Goal: Information Seeking & Learning: Learn about a topic

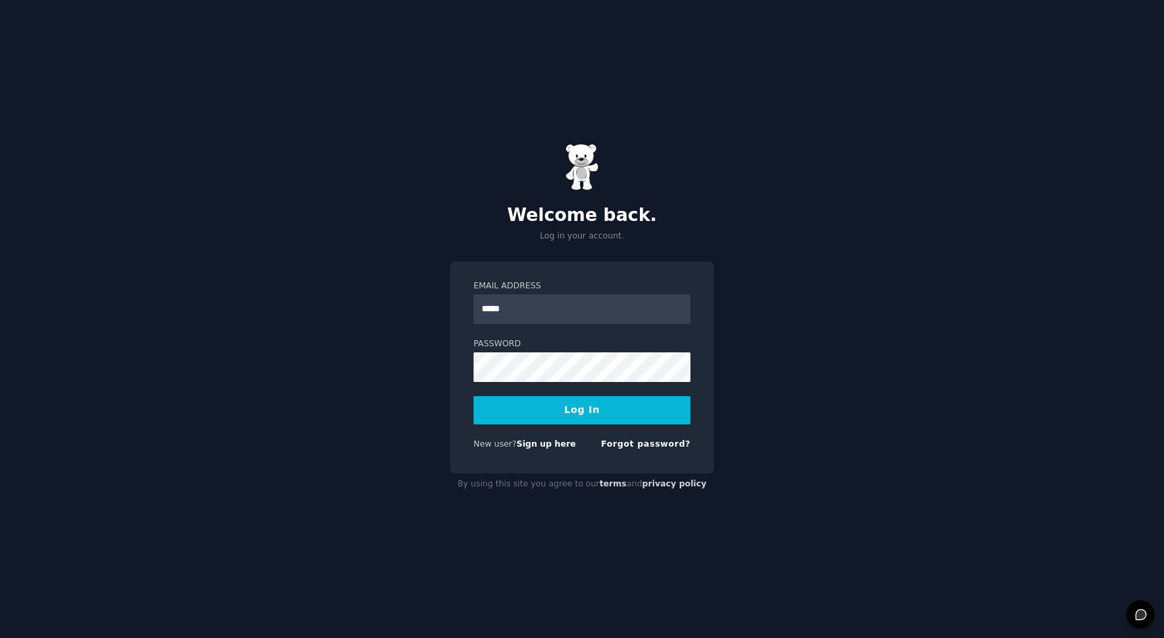
click at [554, 292] on div "Email Address *****" at bounding box center [582, 302] width 217 height 44
click at [554, 295] on input "*****" at bounding box center [582, 309] width 217 height 30
type input "**********"
click at [474, 396] on button "Log In" at bounding box center [582, 410] width 217 height 28
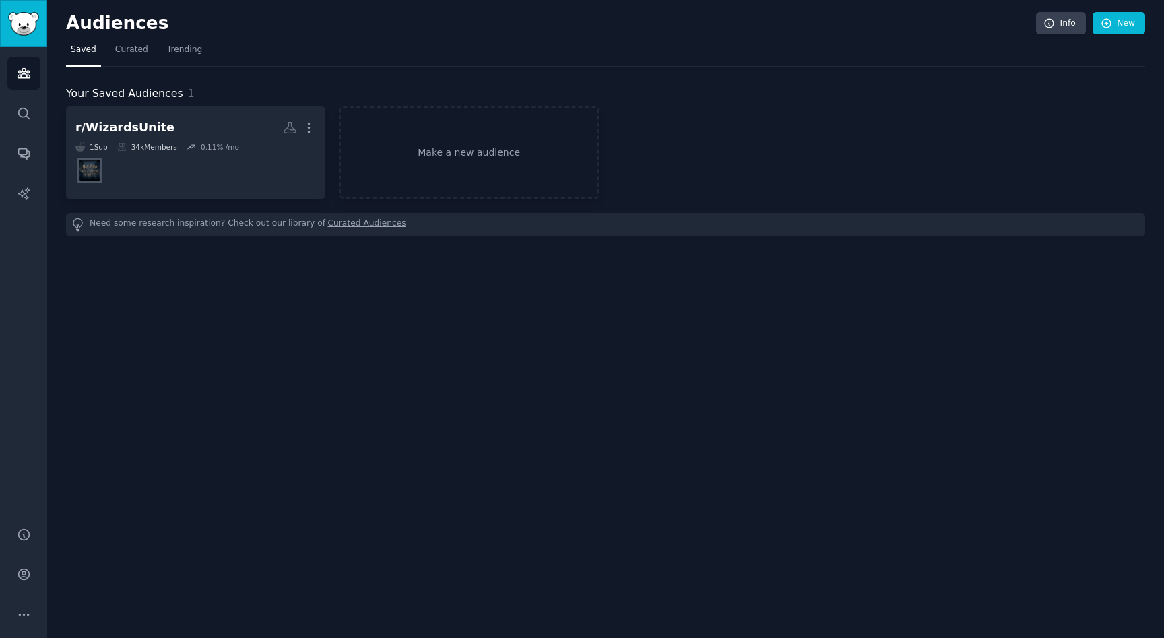
click at [20, 26] on img "Sidebar" at bounding box center [23, 24] width 31 height 24
click at [21, 74] on icon "Sidebar" at bounding box center [24, 73] width 12 height 9
click at [21, 28] on img "Sidebar" at bounding box center [23, 24] width 31 height 24
click at [110, 10] on div "Audiences Info New Saved Curated Trending Your Saved Audiences 1 r/WizardsUnite…" at bounding box center [605, 319] width 1117 height 638
click at [110, 19] on h2 "Audiences" at bounding box center [551, 24] width 970 height 22
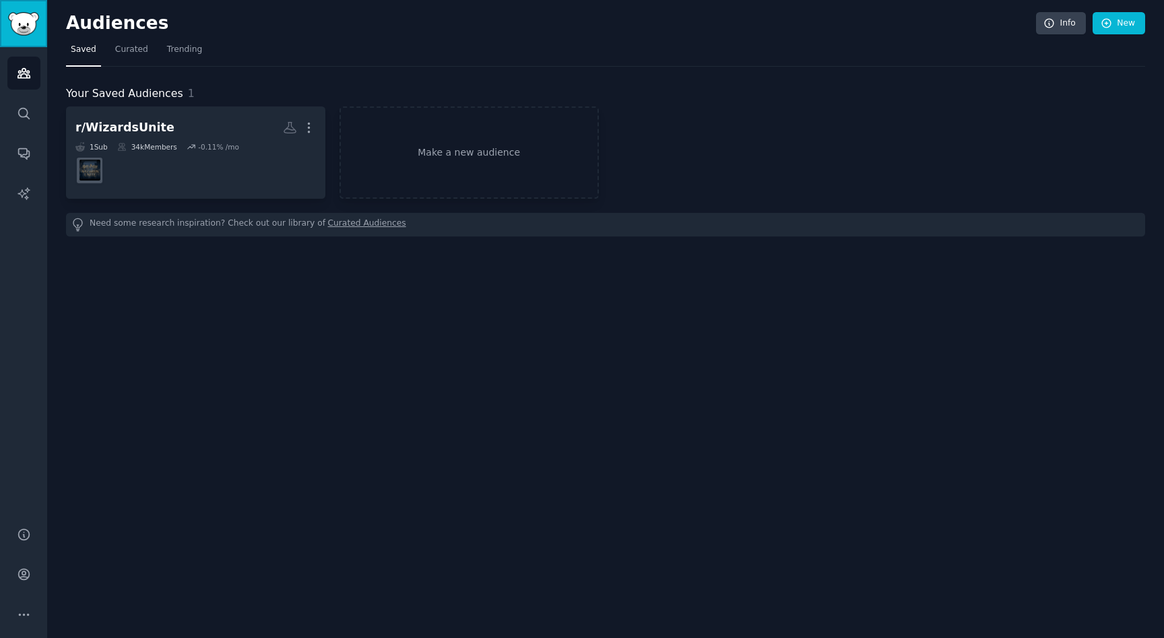
click at [44, 18] on link "Sidebar" at bounding box center [23, 23] width 47 height 47
click at [26, 185] on link "AI Reports" at bounding box center [23, 193] width 33 height 33
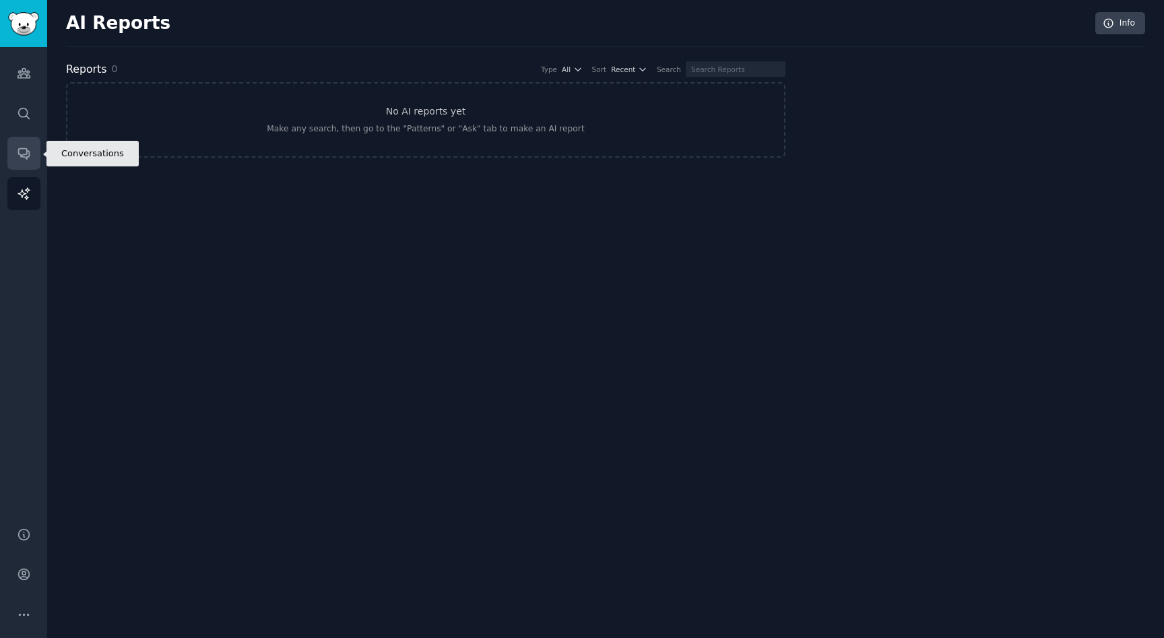
click at [25, 158] on icon "Sidebar" at bounding box center [23, 154] width 11 height 11
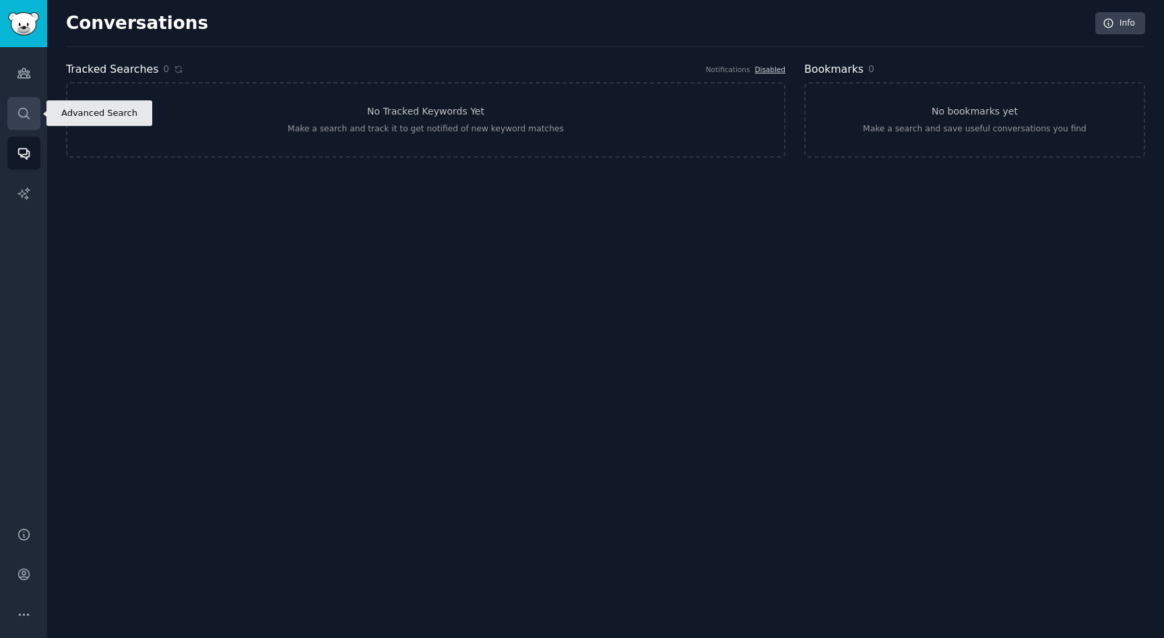
click at [27, 120] on link "Search" at bounding box center [23, 113] width 33 height 33
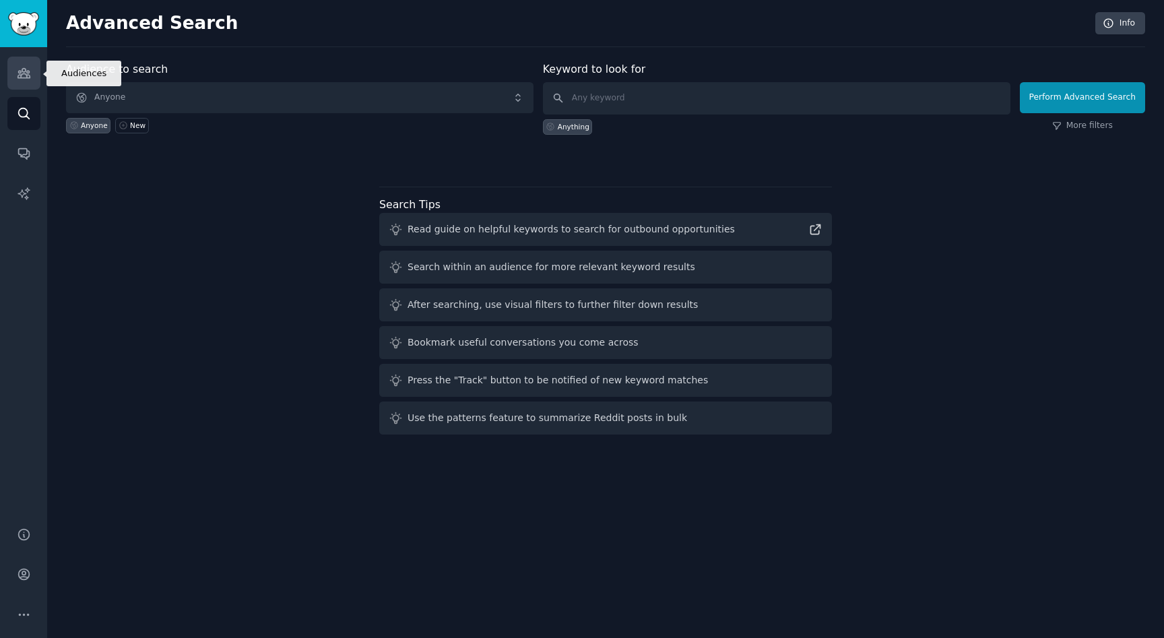
click at [25, 82] on link "Audiences" at bounding box center [23, 73] width 33 height 33
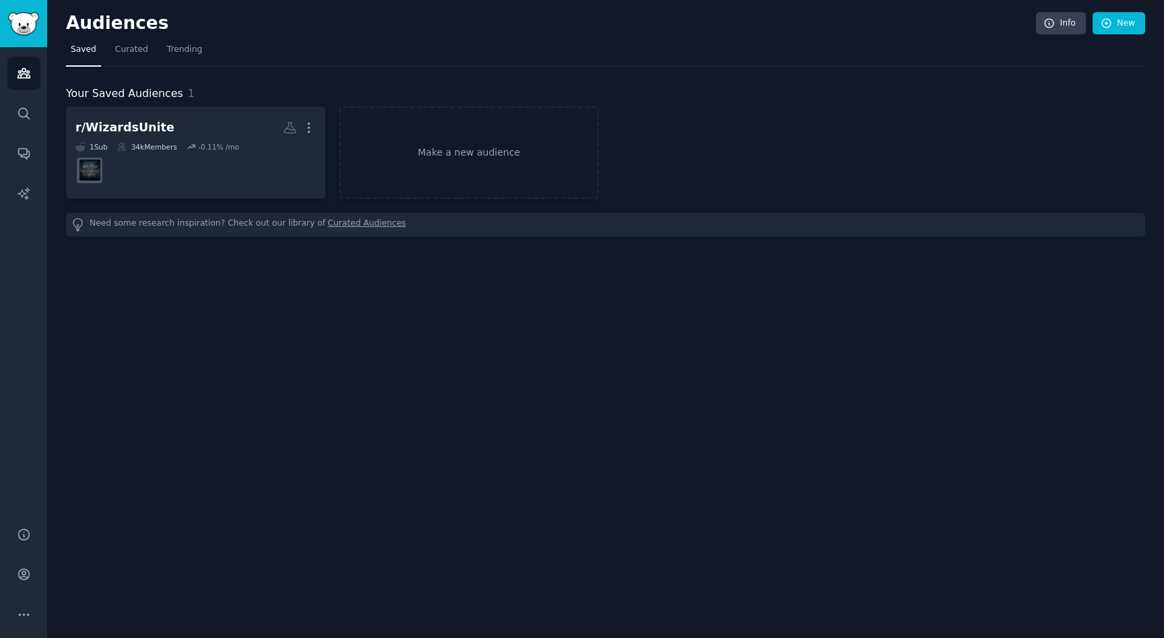
click at [24, 53] on div "Audiences Search Conversations AI Reports" at bounding box center [23, 279] width 47 height 464
click at [26, 40] on link "Sidebar" at bounding box center [23, 23] width 47 height 47
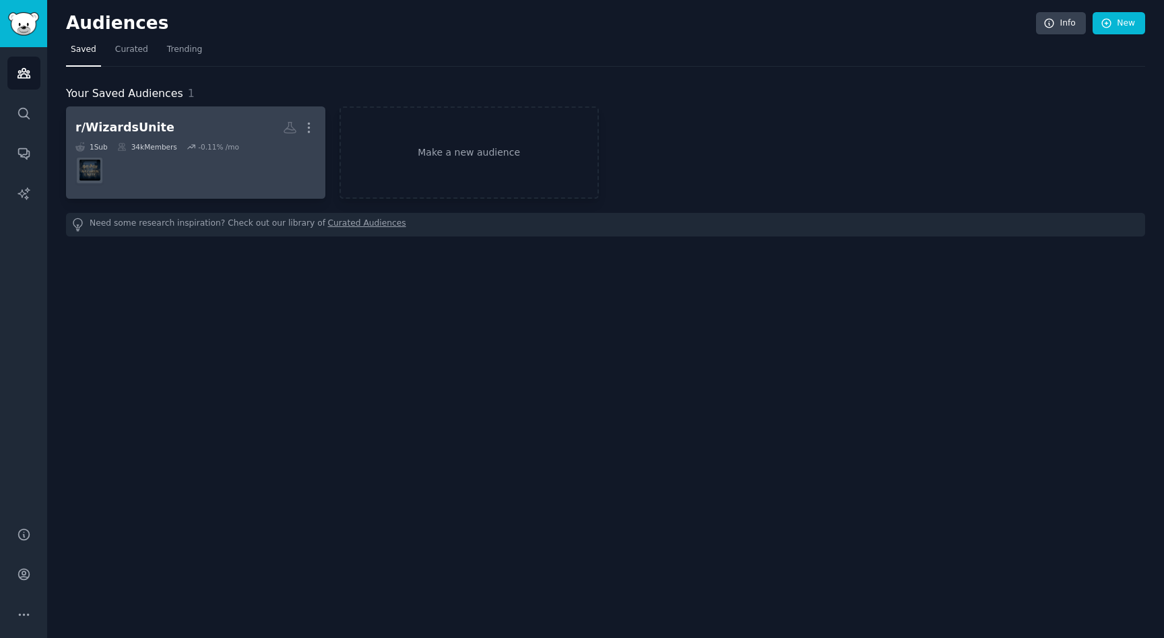
click at [147, 135] on div "r/WizardsUnite" at bounding box center [124, 127] width 99 height 17
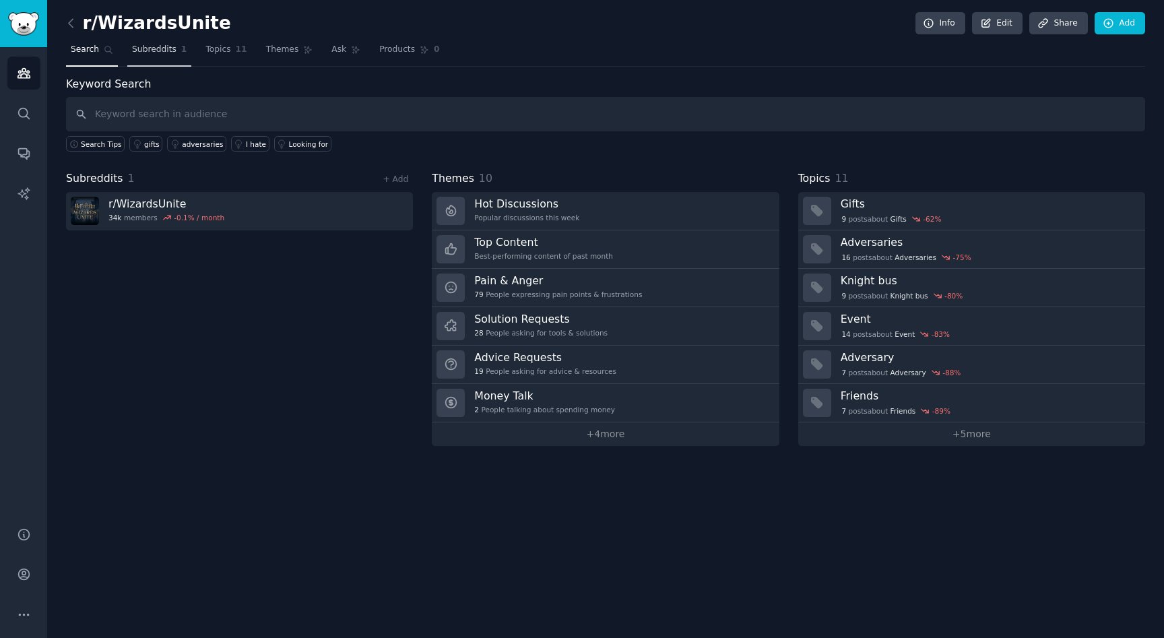
click at [160, 48] on span "Subreddits" at bounding box center [154, 50] width 44 height 12
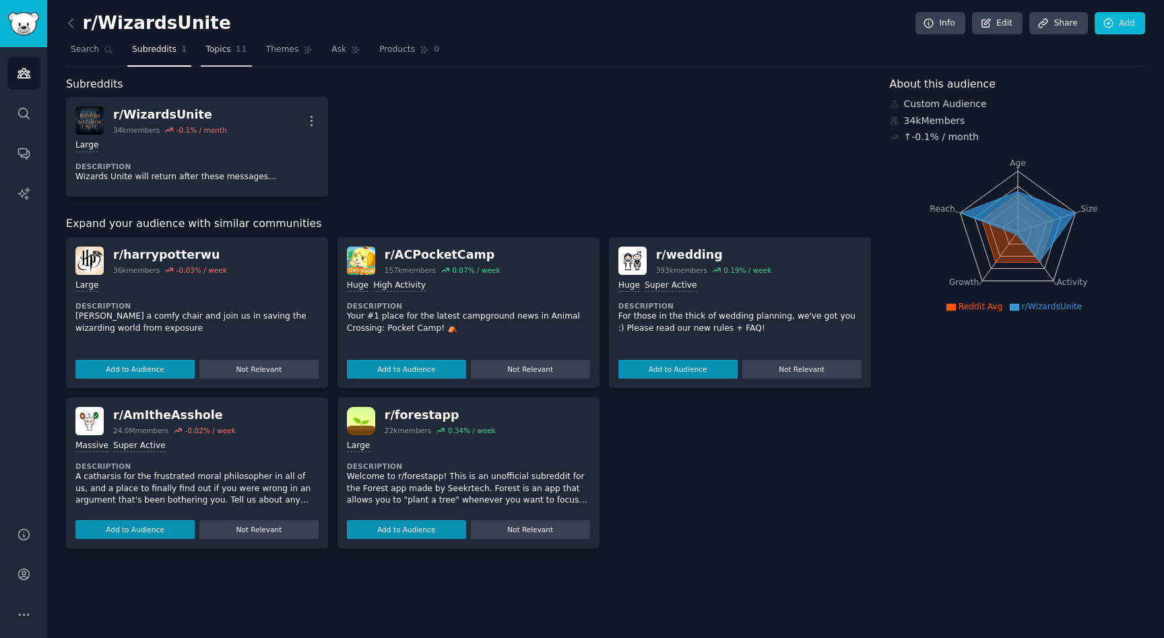
click at [209, 52] on span "Topics" at bounding box center [217, 50] width 25 height 12
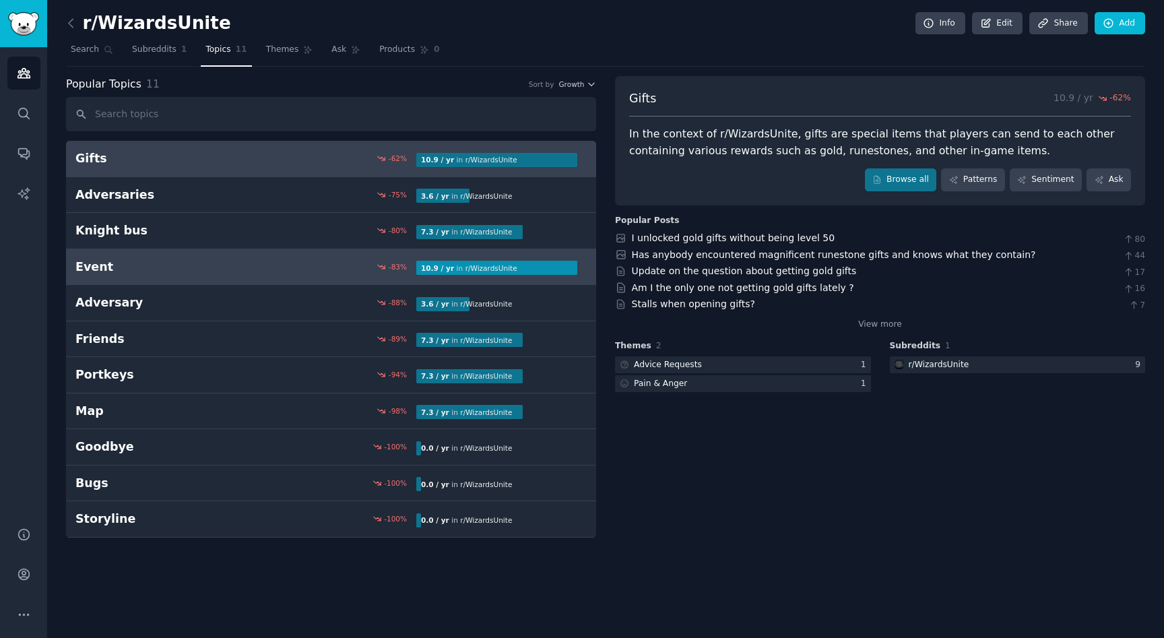
click at [143, 278] on link "Event -83 % 10.9 / yr in r/ WizardsUnite" at bounding box center [331, 267] width 530 height 36
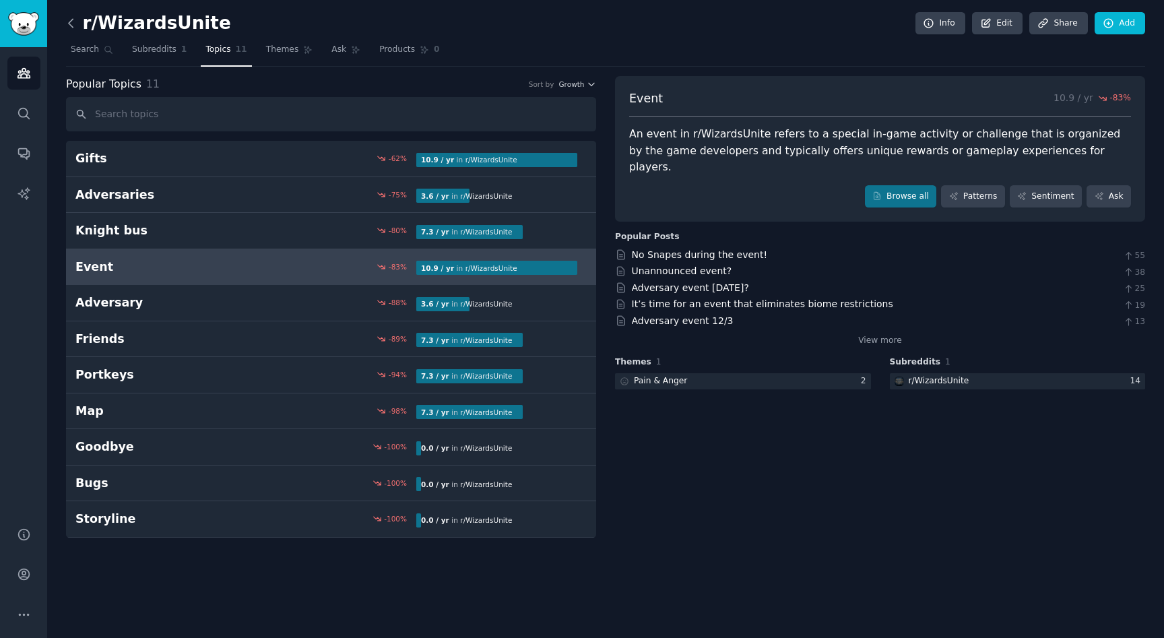
click at [73, 25] on icon at bounding box center [71, 23] width 14 height 14
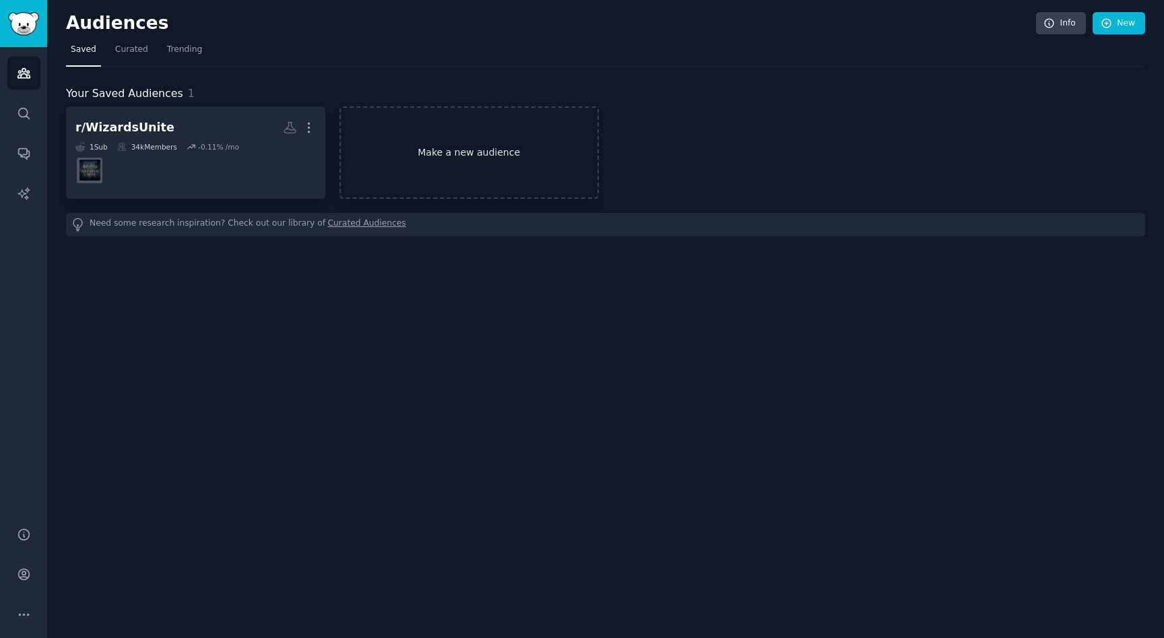
click at [449, 175] on link "Make a new audience" at bounding box center [469, 152] width 259 height 92
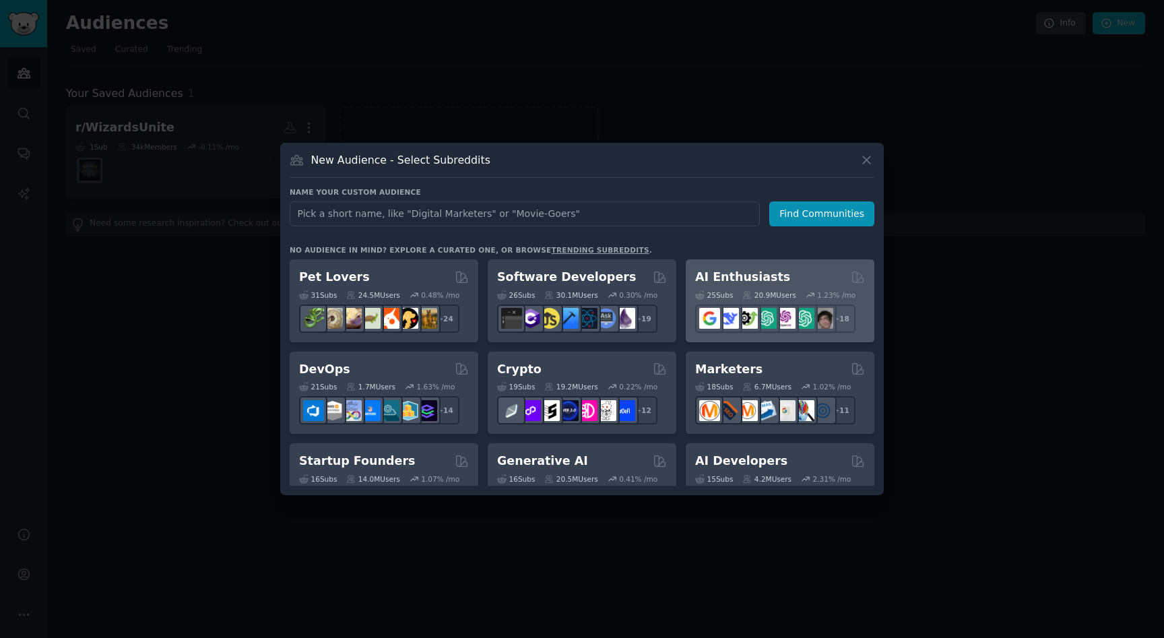
click at [712, 277] on h2 "AI Enthusiasts" at bounding box center [742, 277] width 95 height 17
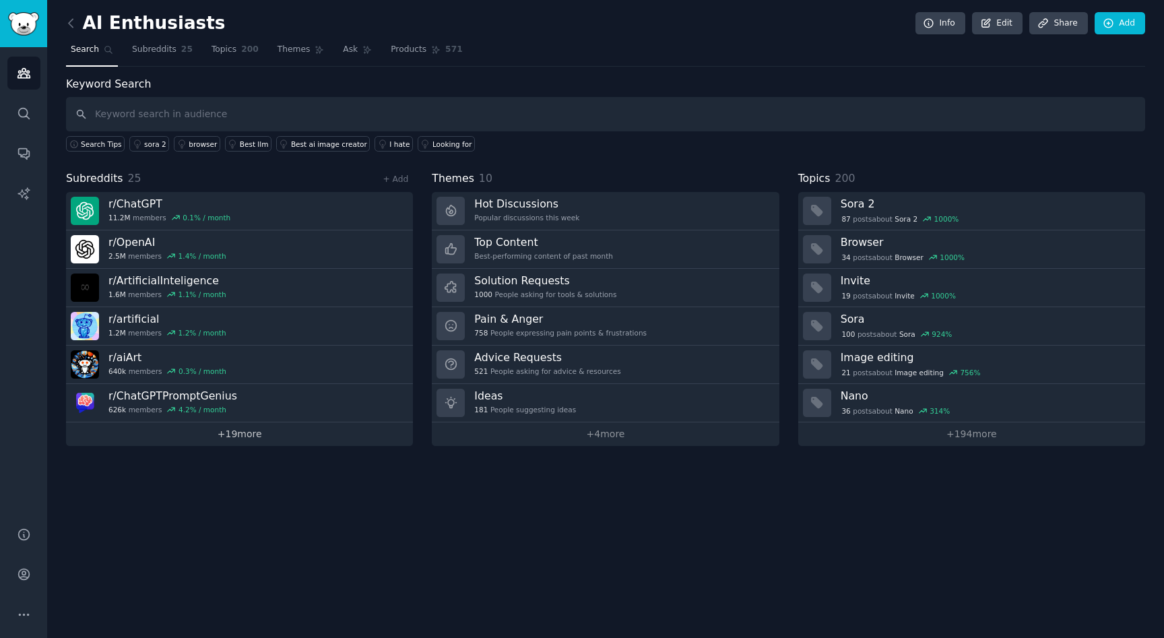
click at [247, 431] on link "+ 19 more" at bounding box center [239, 434] width 347 height 24
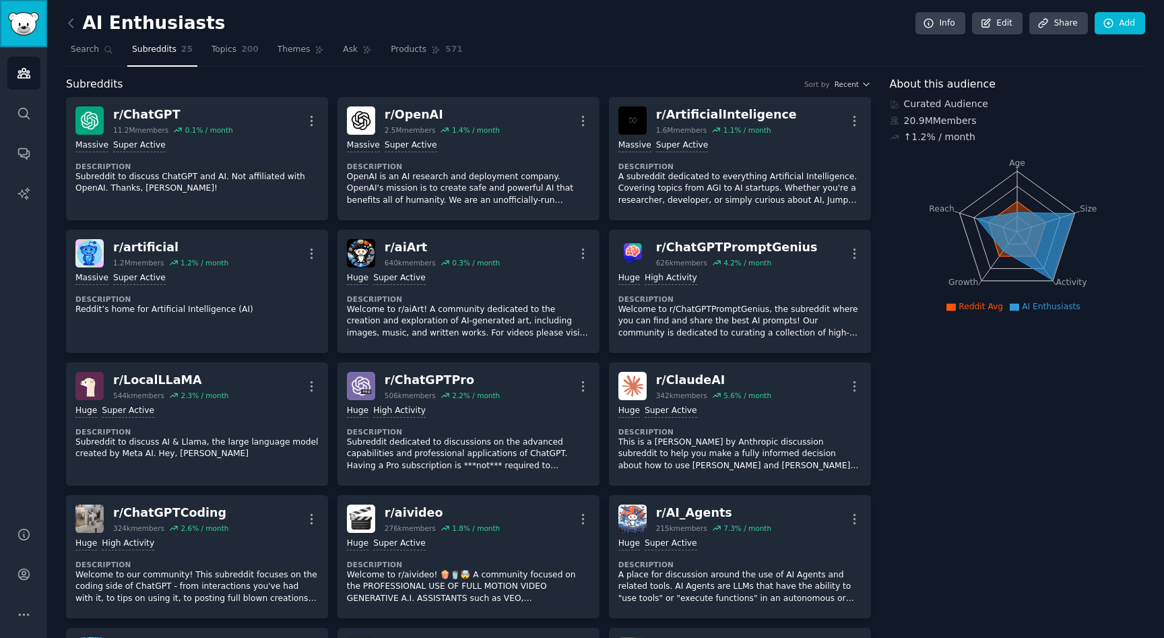
click at [29, 20] on img "Sidebar" at bounding box center [23, 24] width 31 height 24
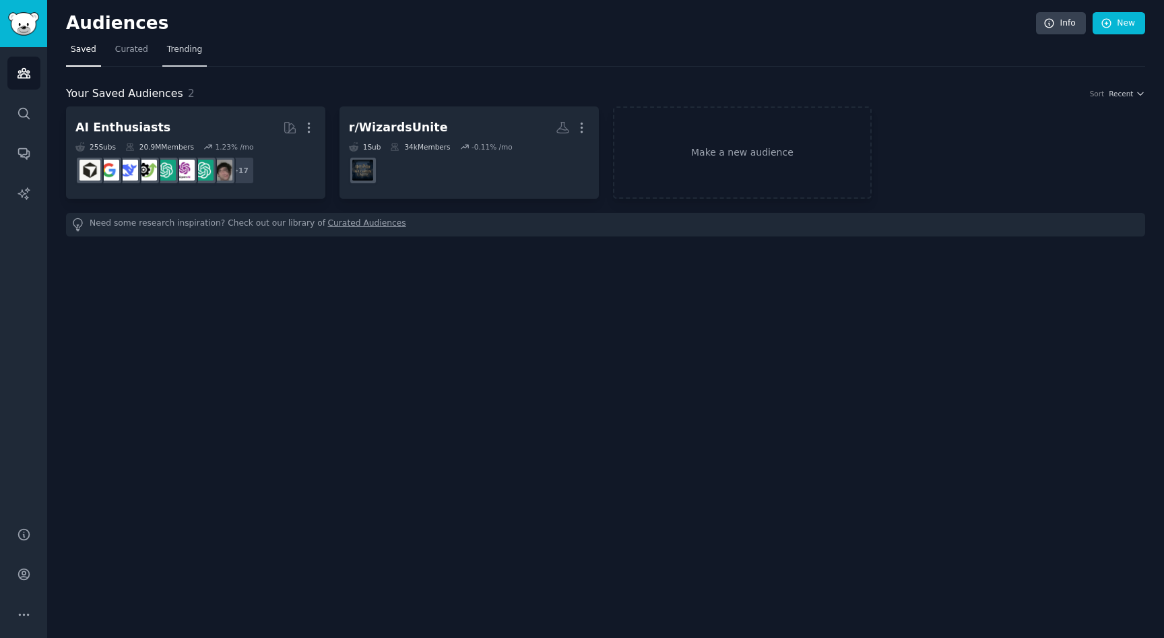
click at [189, 51] on span "Trending" at bounding box center [184, 50] width 35 height 12
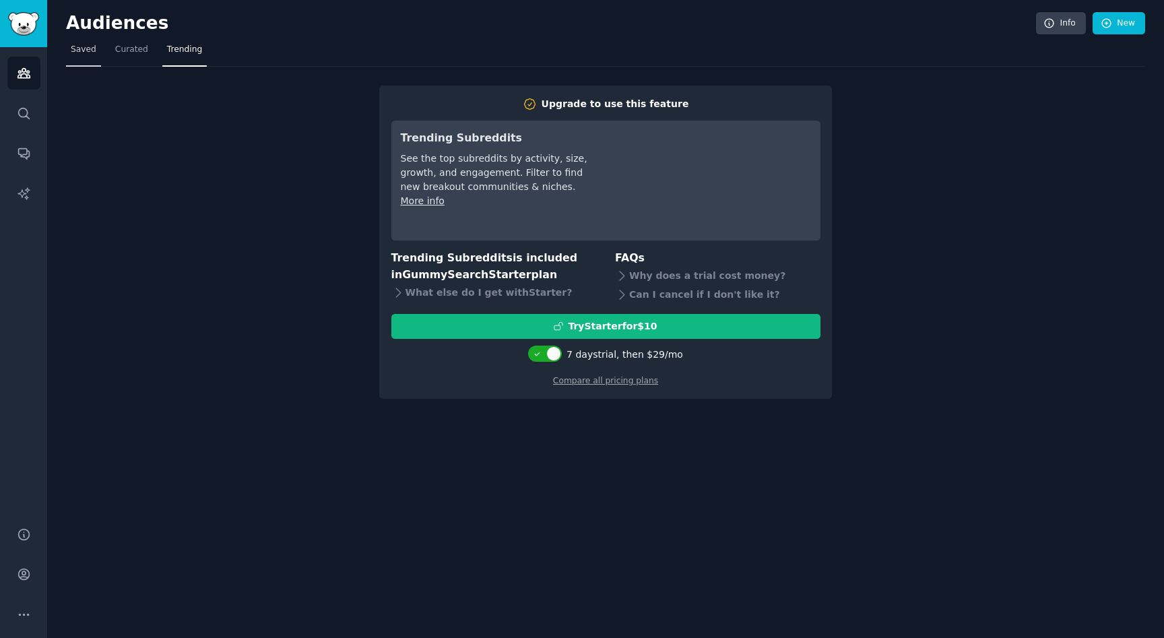
click at [92, 56] on link "Saved" at bounding box center [83, 53] width 35 height 28
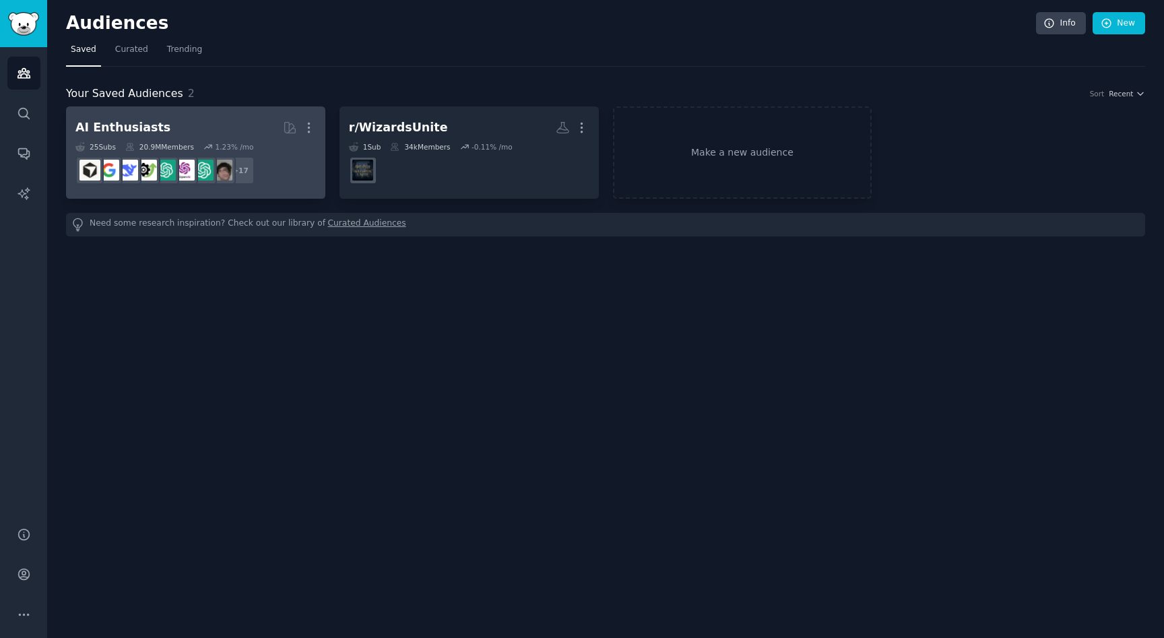
click at [185, 130] on h2 "AI Enthusiasts More" at bounding box center [195, 128] width 241 height 24
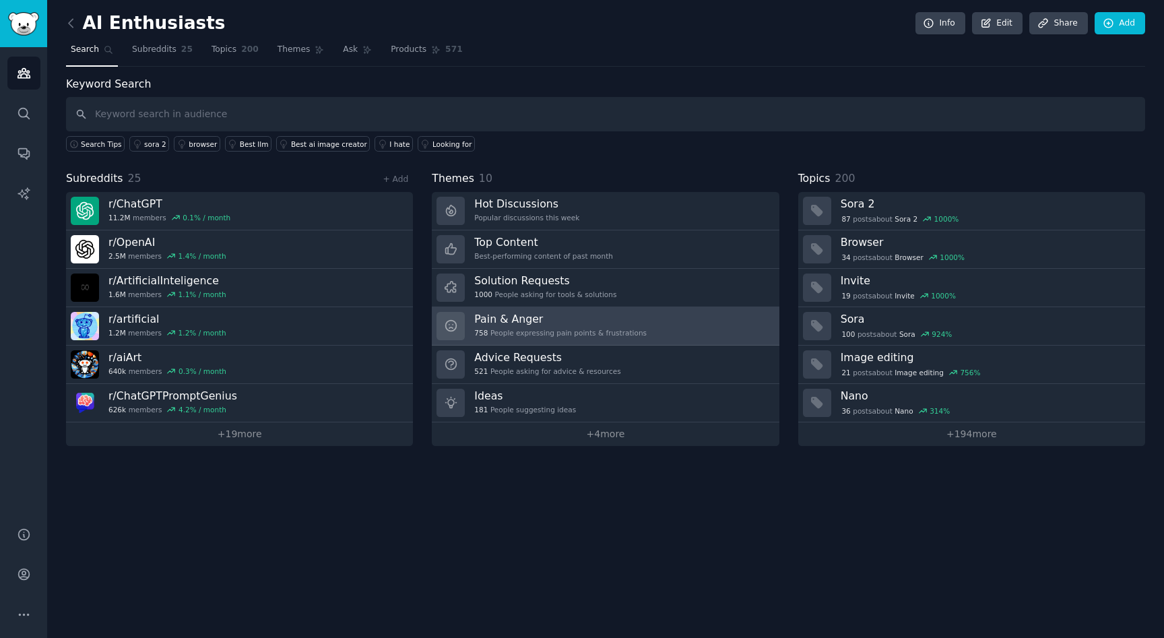
click at [528, 328] on div "758 People expressing pain points & frustrations" at bounding box center [560, 332] width 172 height 9
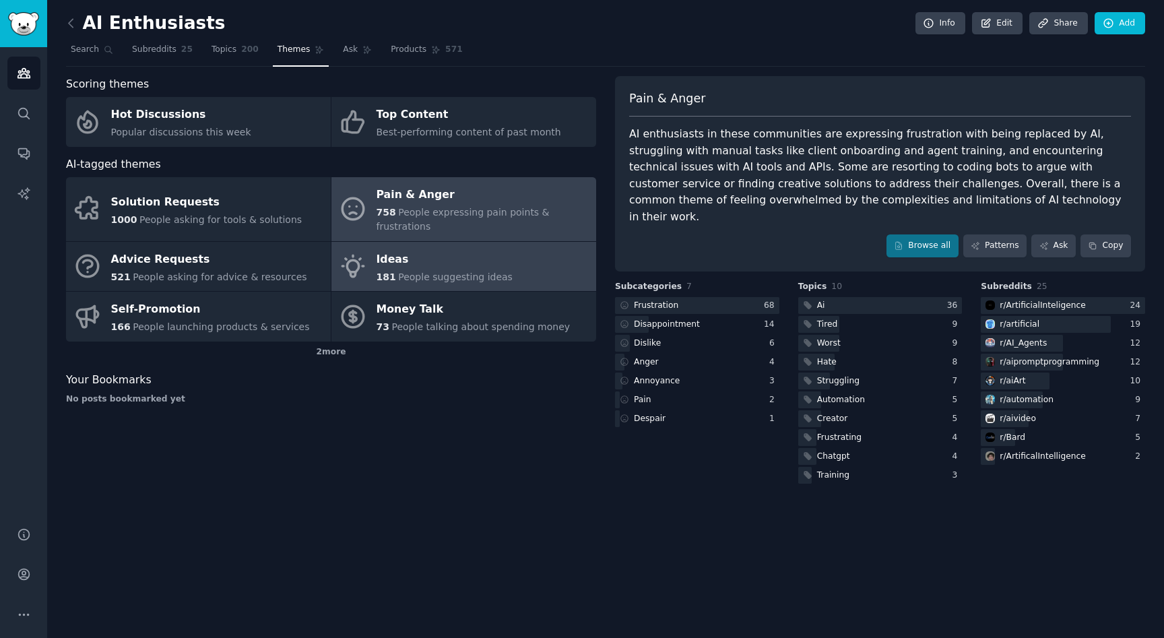
click at [482, 249] on div "Ideas" at bounding box center [445, 260] width 136 height 22
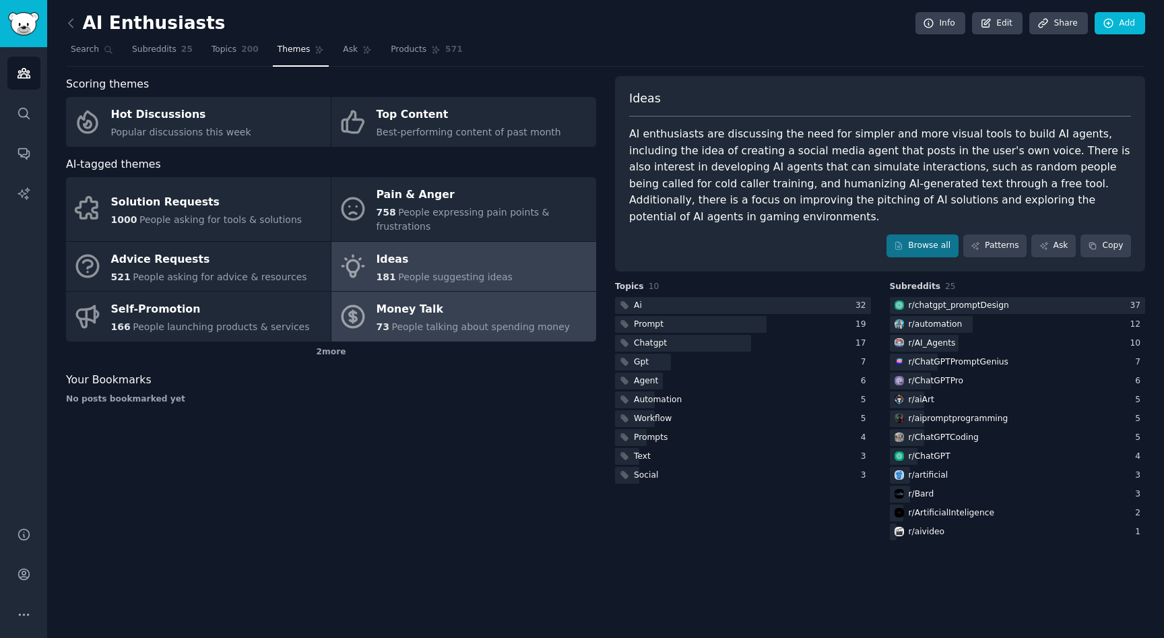
click at [490, 305] on div "Money Talk" at bounding box center [474, 310] width 194 height 22
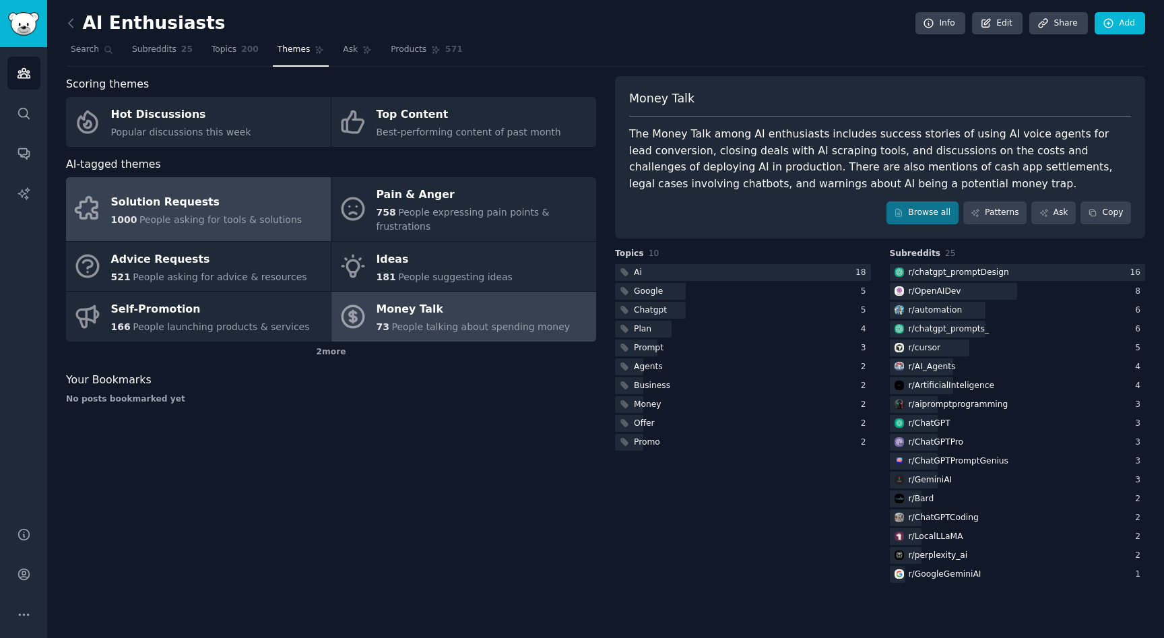
click at [147, 214] on span "People asking for tools & solutions" at bounding box center [220, 219] width 162 height 11
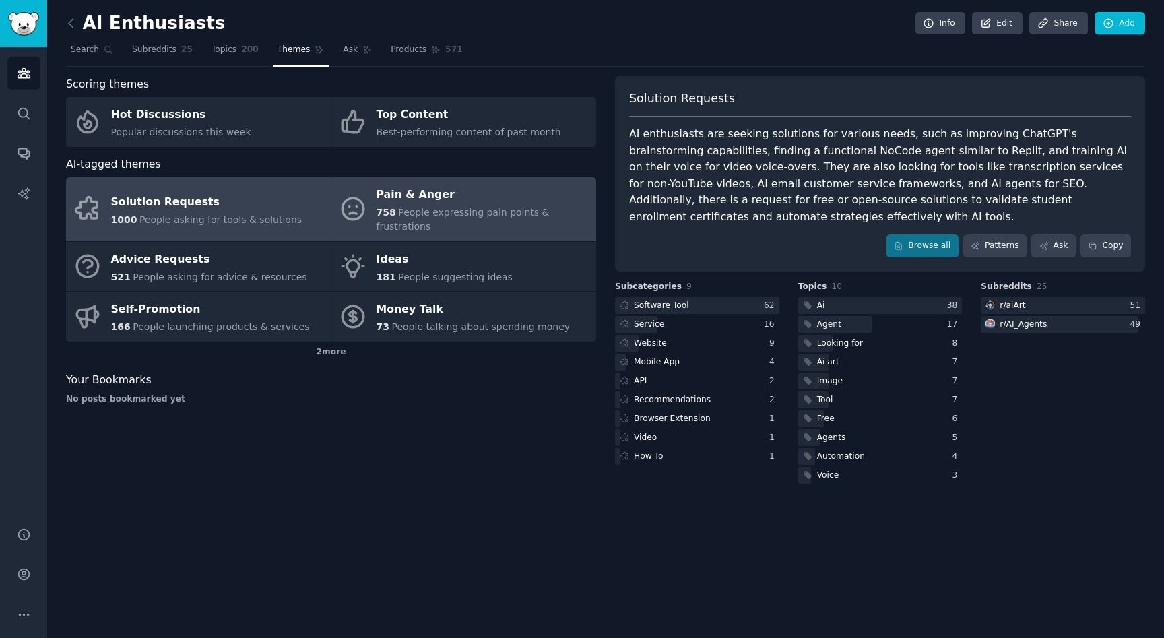
click at [477, 200] on div "Pain & Anger" at bounding box center [483, 196] width 213 height 22
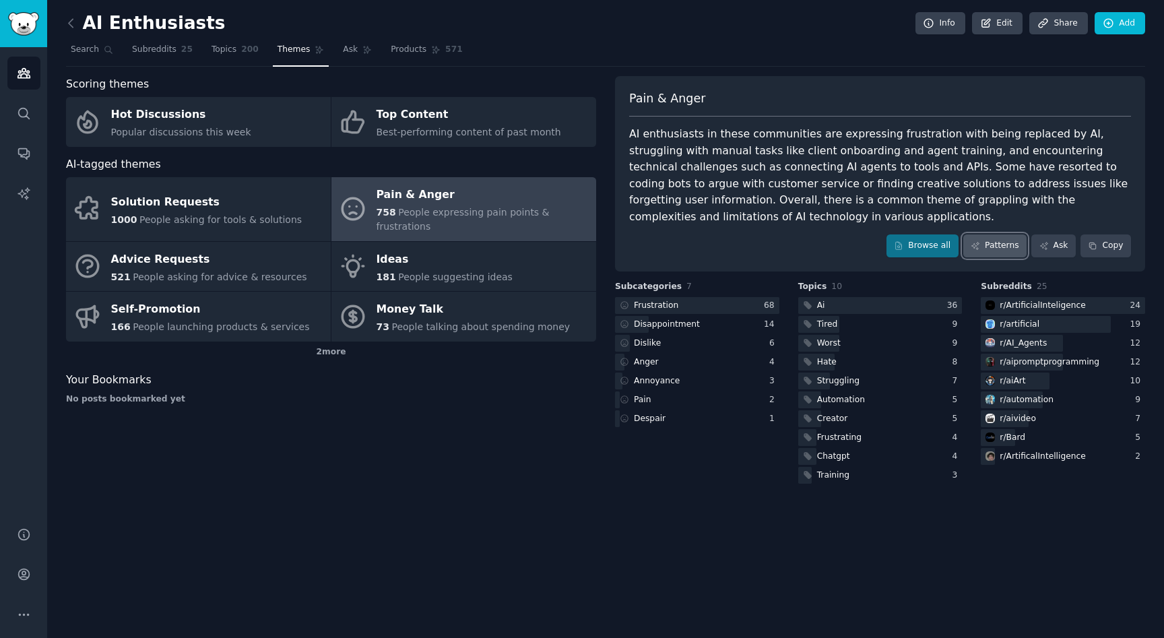
click at [980, 251] on link "Patterns" at bounding box center [994, 245] width 63 height 23
